Goal: Task Accomplishment & Management: Manage account settings

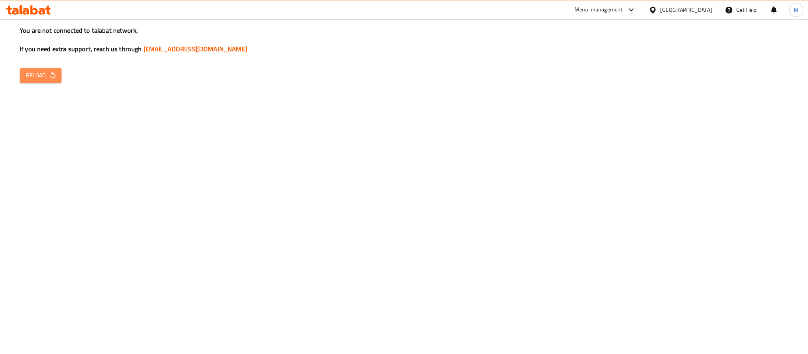
click at [27, 78] on span "Reload" at bounding box center [40, 76] width 29 height 10
click at [43, 76] on span "Reload" at bounding box center [40, 76] width 29 height 10
click at [30, 8] on icon at bounding box center [28, 9] width 45 height 9
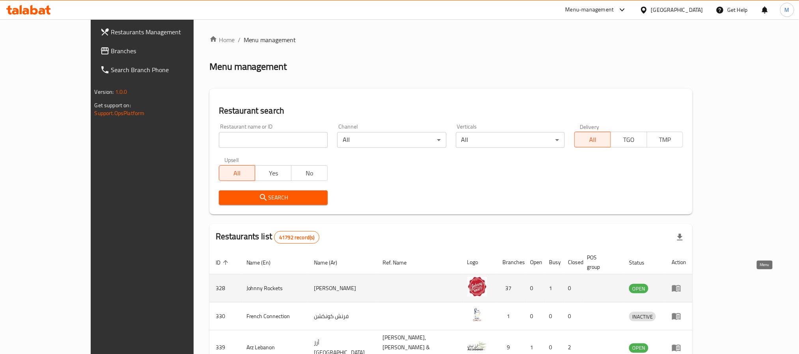
click at [681, 283] on icon "enhanced table" at bounding box center [675, 287] width 9 height 9
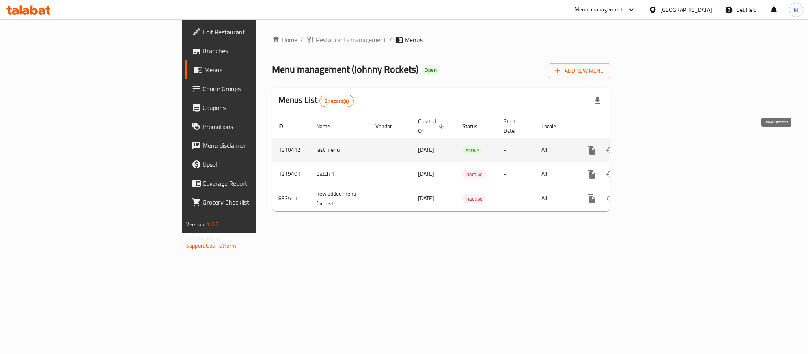
click at [653, 145] on icon "enhanced table" at bounding box center [647, 149] width 9 height 9
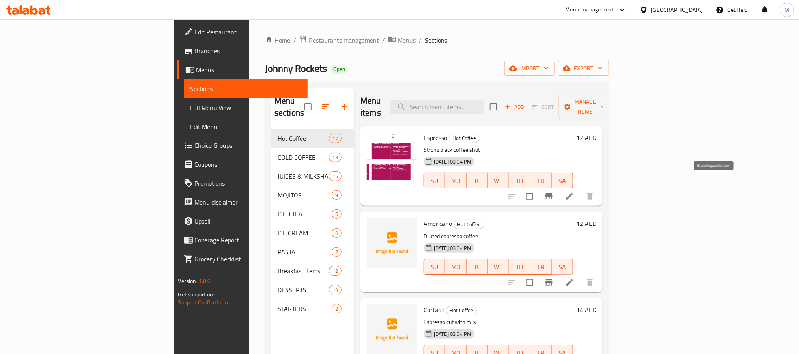
click at [553, 192] on icon "Branch-specific-item" at bounding box center [548, 196] width 9 height 9
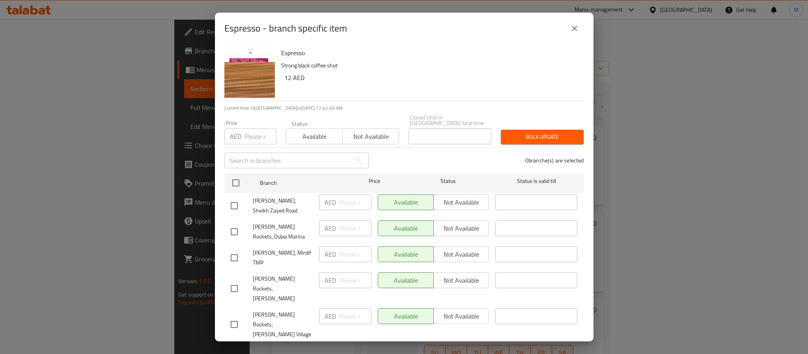
click at [576, 28] on icon "close" at bounding box center [574, 28] width 9 height 9
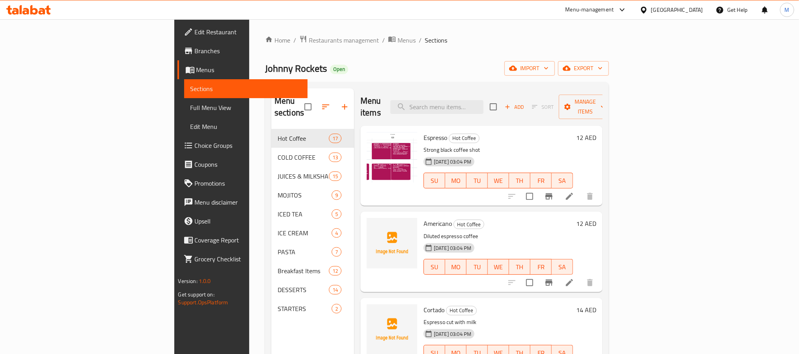
click at [38, 13] on icon at bounding box center [28, 9] width 45 height 9
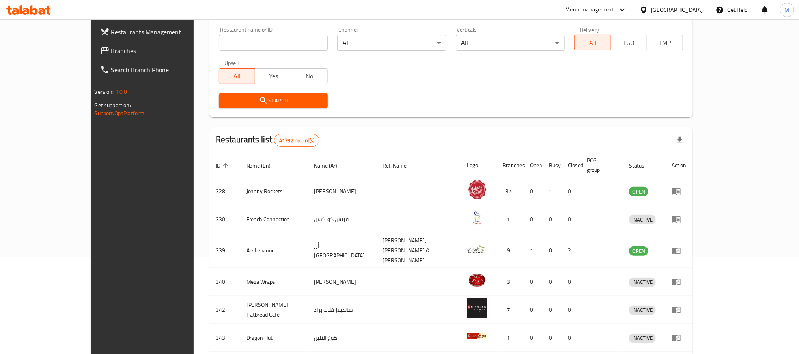
scroll to position [118, 0]
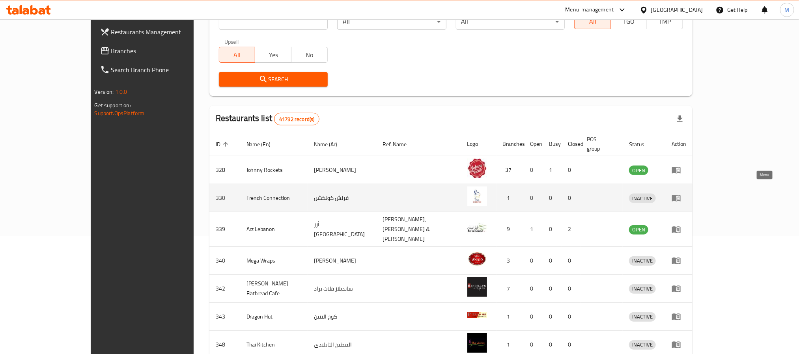
click at [679, 197] on icon "enhanced table" at bounding box center [677, 198] width 3 height 3
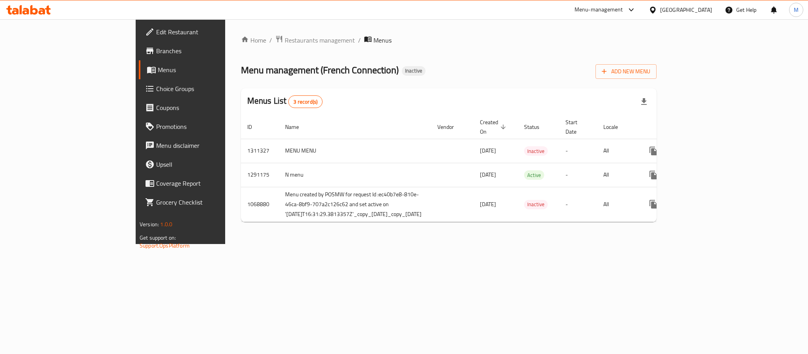
click at [158, 70] on span "Menus" at bounding box center [211, 69] width 106 height 9
click at [50, 10] on icon at bounding box center [28, 9] width 45 height 9
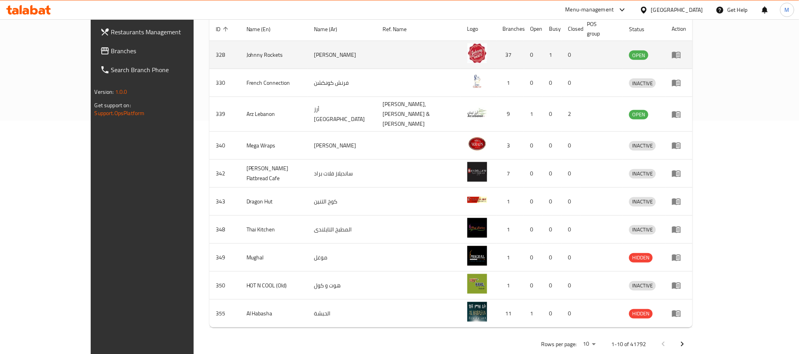
scroll to position [238, 0]
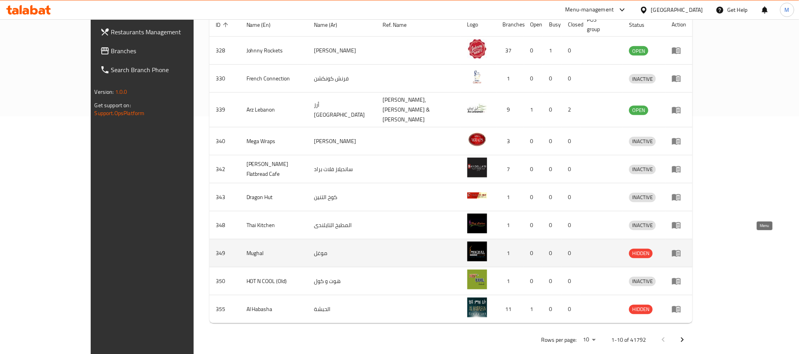
click at [680, 250] on icon "enhanced table" at bounding box center [676, 253] width 9 height 7
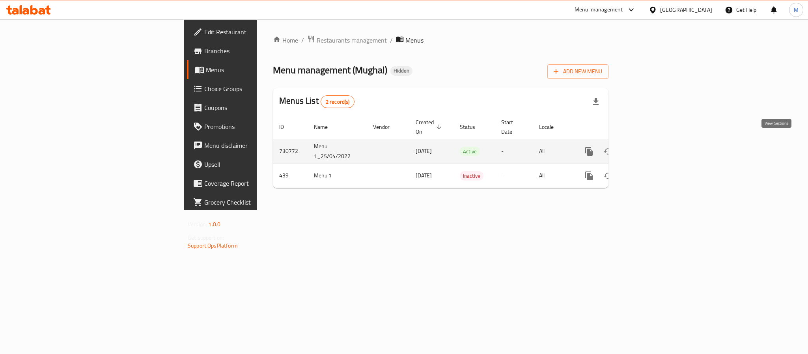
click at [649, 148] on icon "enhanced table" at bounding box center [645, 151] width 7 height 7
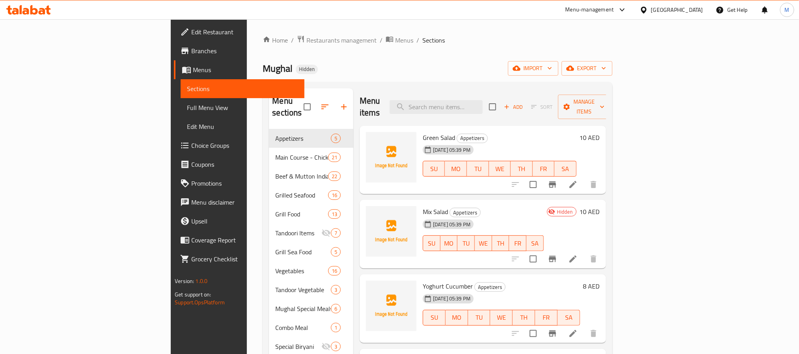
click at [547, 60] on div "Home / Restaurants management / Menus / Sections Mughal Hidden import export Me…" at bounding box center [437, 241] width 349 height 413
click at [39, 9] on icon at bounding box center [28, 9] width 45 height 9
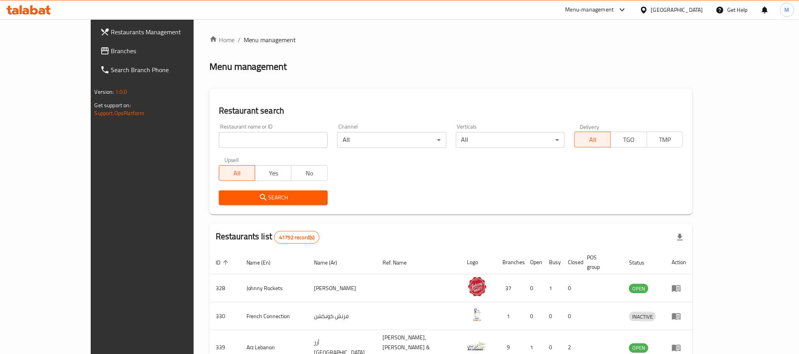
click at [30, 11] on icon at bounding box center [28, 9] width 45 height 9
